Goal: Task Accomplishment & Management: Use online tool/utility

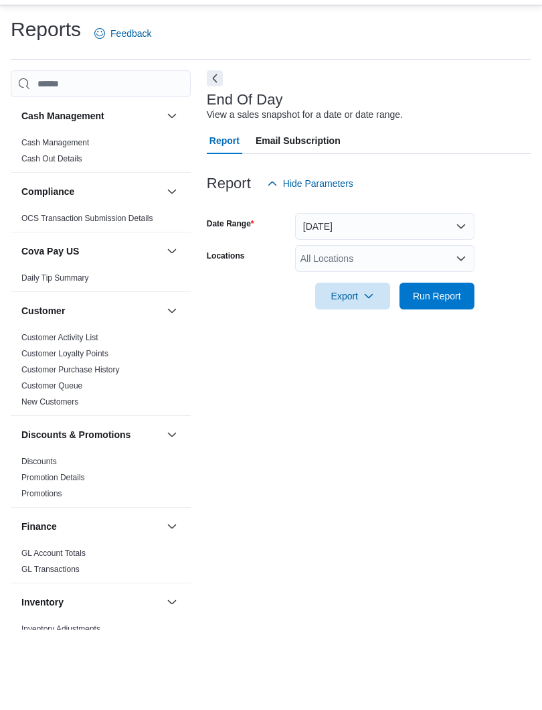
click at [463, 243] on button "[DATE]" at bounding box center [384, 256] width 179 height 27
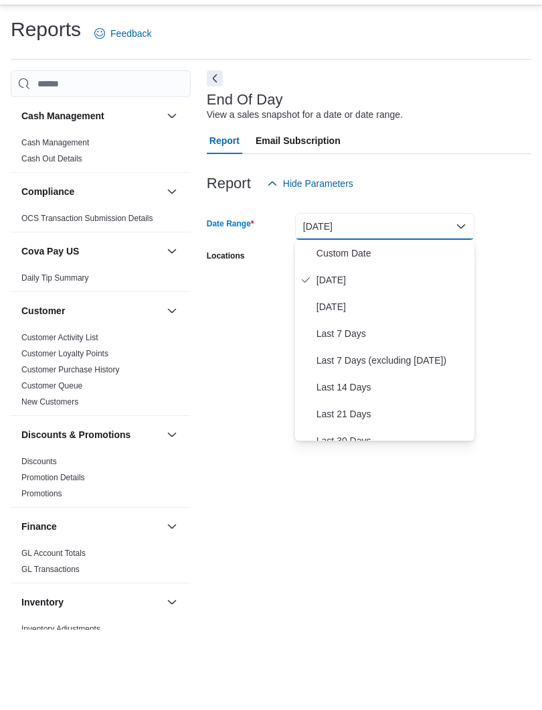
click at [370, 329] on span "[DATE]" at bounding box center [393, 337] width 153 height 16
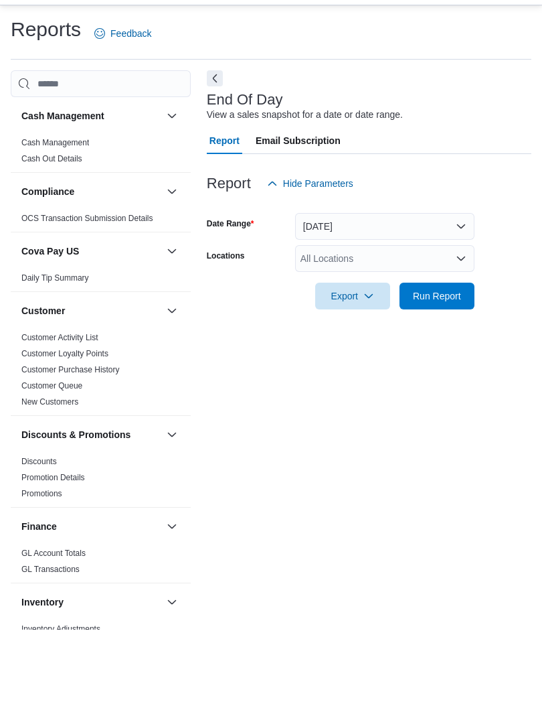
click at [451, 313] on span "Run Report" at bounding box center [437, 326] width 59 height 27
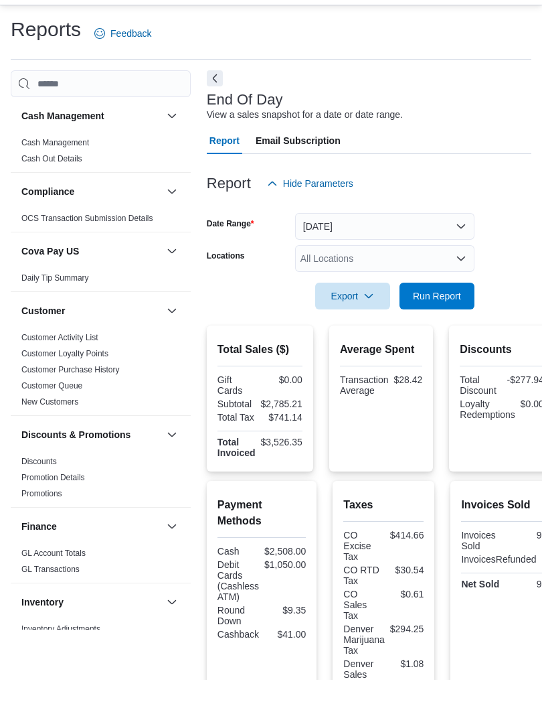
click at [463, 283] on icon "Open list of options" at bounding box center [461, 288] width 11 height 11
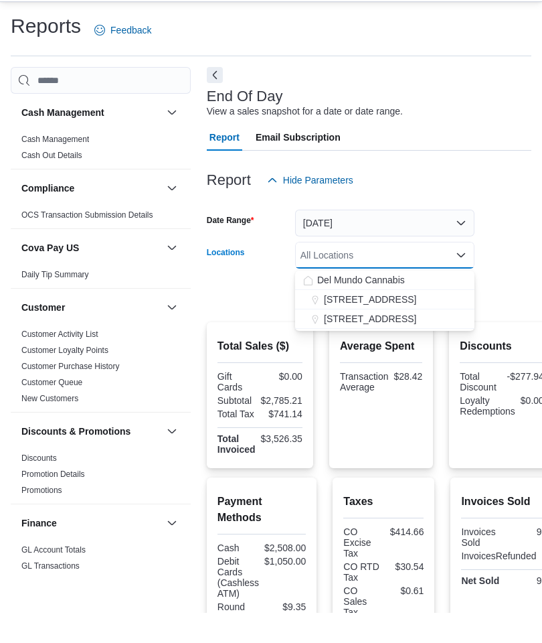
click at [391, 323] on span "[STREET_ADDRESS]" at bounding box center [370, 329] width 92 height 13
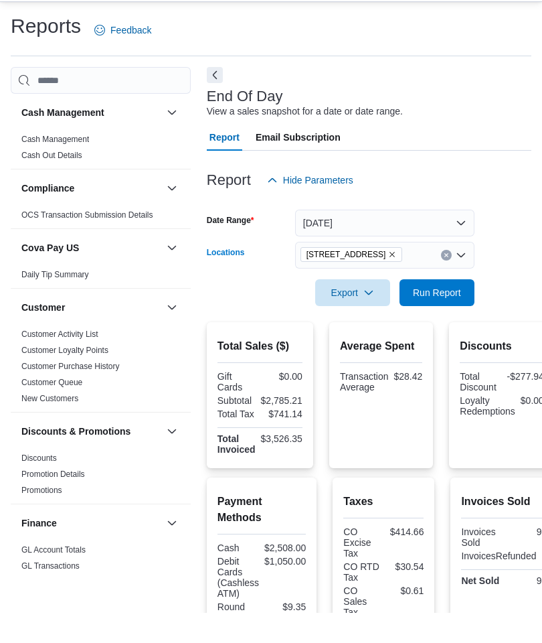
click at [432, 316] on span "Run Report" at bounding box center [437, 322] width 48 height 13
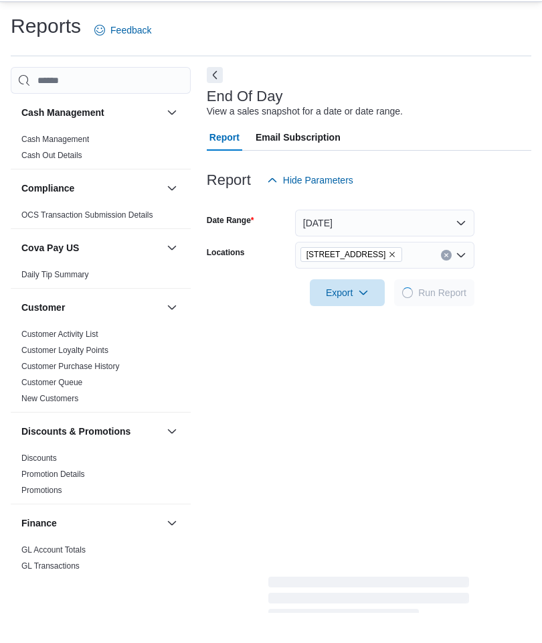
scroll to position [30, 0]
